Goal: Find specific page/section: Find specific page/section

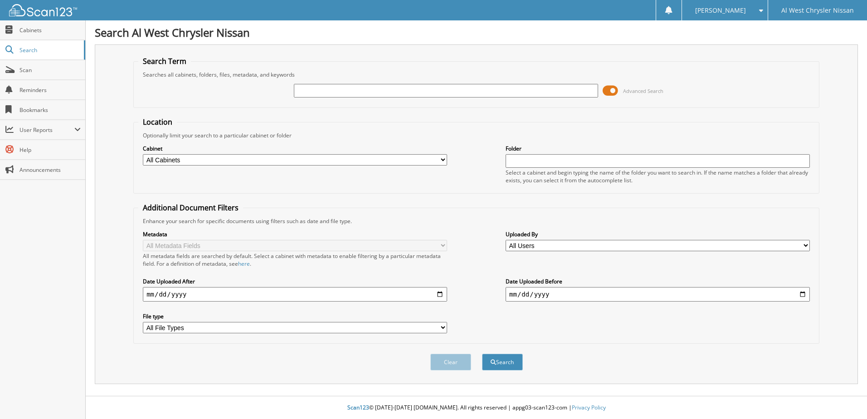
click at [611, 88] on span at bounding box center [609, 91] width 15 height 14
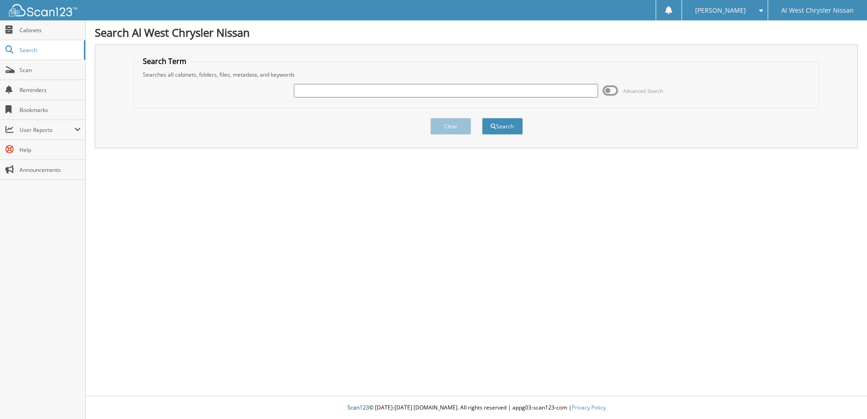
click at [425, 99] on div "Advanced Search" at bounding box center [476, 90] width 676 height 24
click at [427, 90] on input "text" at bounding box center [446, 91] width 304 height 14
click at [394, 93] on input "text" at bounding box center [446, 91] width 304 height 14
type input "15199"
click at [504, 123] on button "Search" at bounding box center [502, 126] width 41 height 17
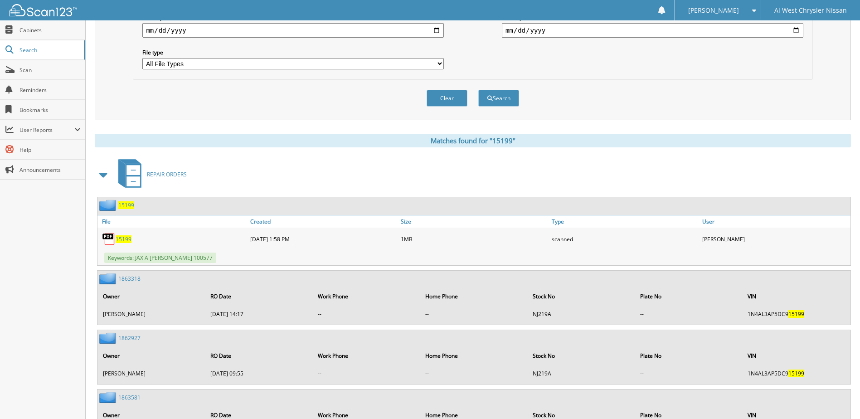
scroll to position [272, 0]
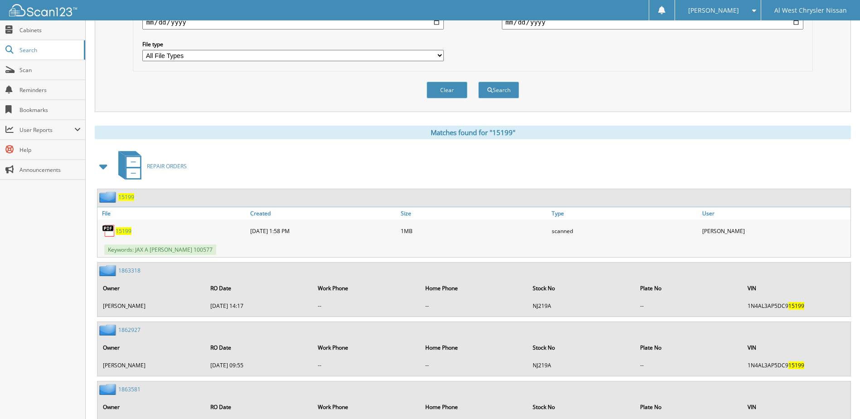
click at [122, 230] on span "15199" at bounding box center [124, 231] width 16 height 8
